Goal: Task Accomplishment & Management: Complete application form

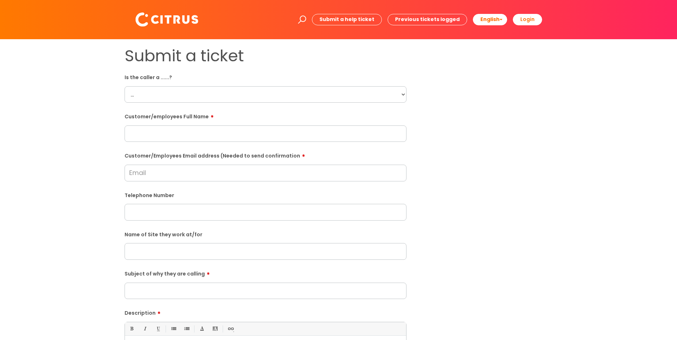
click at [405, 95] on select "... Citrus Customer Citrus Employee [DEMOGRAPHIC_DATA] Supplier" at bounding box center [266, 94] width 282 height 16
select select "Citrus Employee"
click at [125, 86] on select "... Citrus Customer Citrus Employee [DEMOGRAPHIC_DATA] Supplier" at bounding box center [266, 94] width 282 height 16
click at [162, 172] on input "Customer/Employees Email address (Needed to send confirmation" at bounding box center [266, 173] width 282 height 16
click at [147, 136] on input "text" at bounding box center [266, 134] width 282 height 16
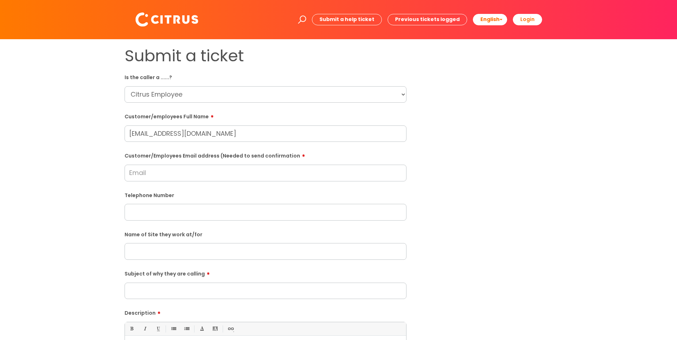
type input "[EMAIL_ADDRESS][DOMAIN_NAME]"
drag, startPoint x: 227, startPoint y: 133, endPoint x: 111, endPoint y: 133, distance: 115.6
click at [111, 133] on div "Submit a ticket Is the caller a ......? ... Citrus Customer Citrus Employee Con…" at bounding box center [338, 251] width 663 height 411
type input "judithgreitch840@gmail.com"
click at [146, 136] on input "text" at bounding box center [266, 134] width 282 height 16
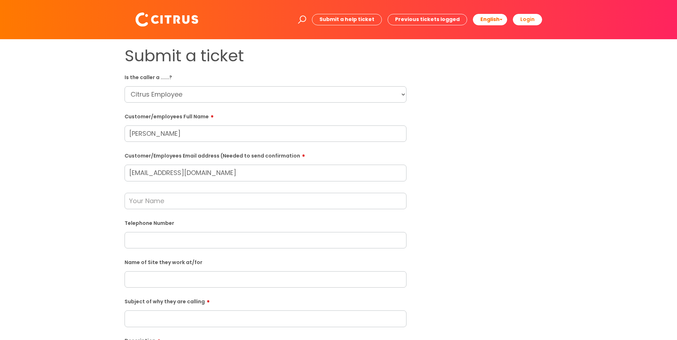
type input "Judith Jebet"
click at [148, 205] on input "text" at bounding box center [266, 201] width 282 height 16
type input "Darren Owens"
click at [138, 243] on input "text" at bounding box center [266, 240] width 282 height 16
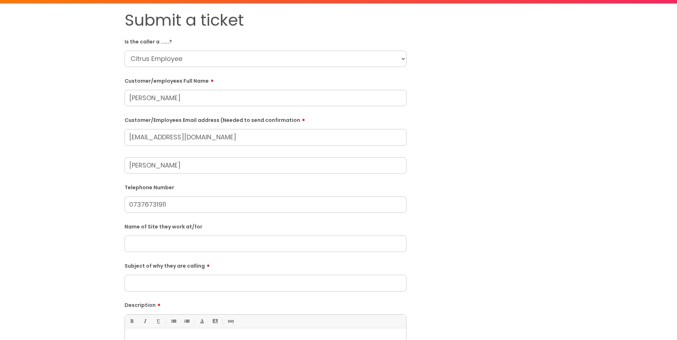
type input "07376731911"
click at [135, 241] on input "text" at bounding box center [266, 244] width 282 height 16
click at [135, 243] on input "text" at bounding box center [266, 244] width 282 height 16
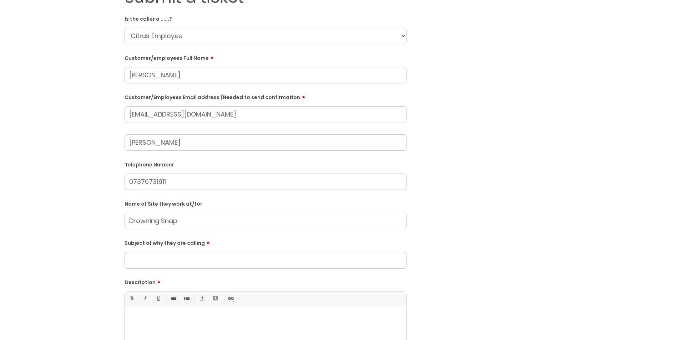
scroll to position [71, 0]
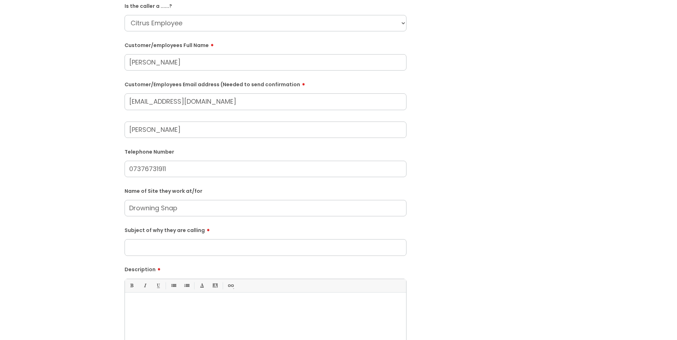
type input "Drowning Snap"
click at [160, 252] on input "Subject of why they are calling" at bounding box center [266, 247] width 282 height 16
click at [144, 248] on input "Subject of why they are calling" at bounding box center [266, 247] width 282 height 16
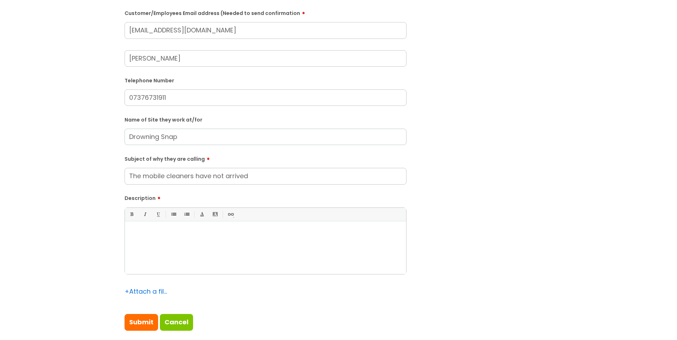
type input "The mobile cleaners have not arrived"
click at [157, 236] on p at bounding box center [265, 234] width 271 height 6
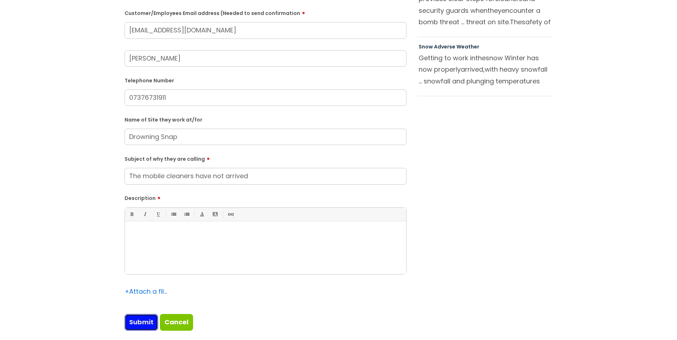
click at [145, 318] on input "Submit" at bounding box center [142, 322] width 34 height 16
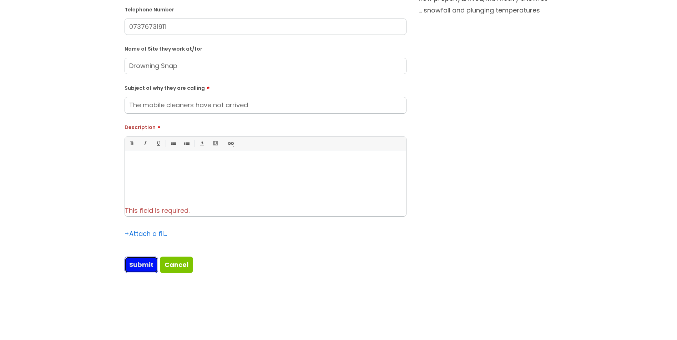
scroll to position [214, 0]
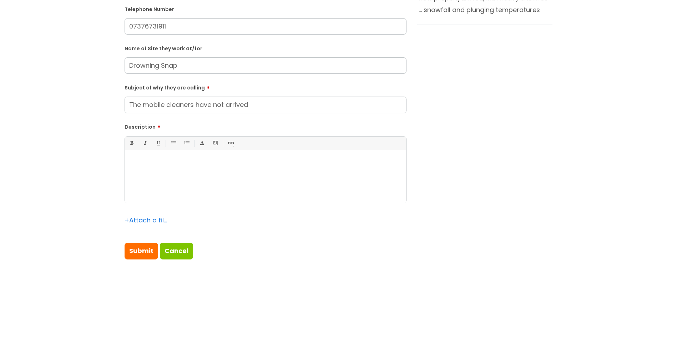
click at [150, 168] on div at bounding box center [265, 178] width 281 height 49
click at [141, 253] on input "Submit" at bounding box center [142, 251] width 34 height 16
type input "Please Wait..."
